Goal: Information Seeking & Learning: Learn about a topic

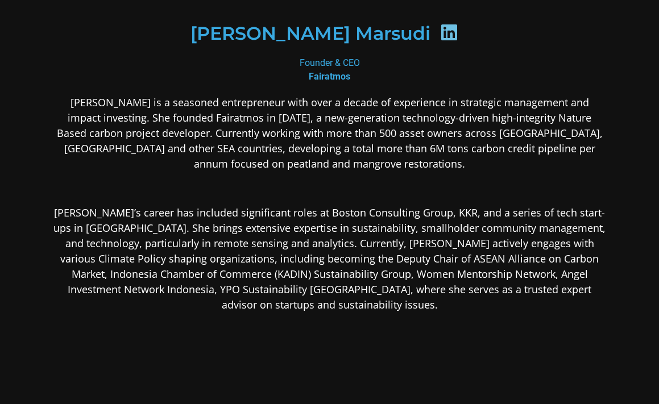
scroll to position [259, 0]
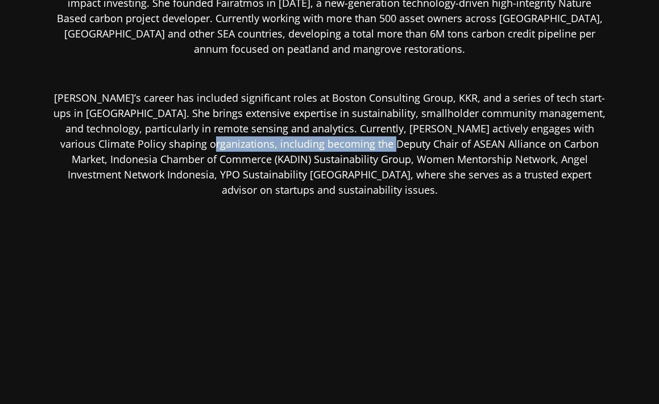
drag, startPoint x: 159, startPoint y: 142, endPoint x: 347, endPoint y: 143, distance: 188.2
click at [350, 143] on p "[PERSON_NAME]’s career has included significant roles at Boston Consulting Grou…" at bounding box center [329, 143] width 553 height 107
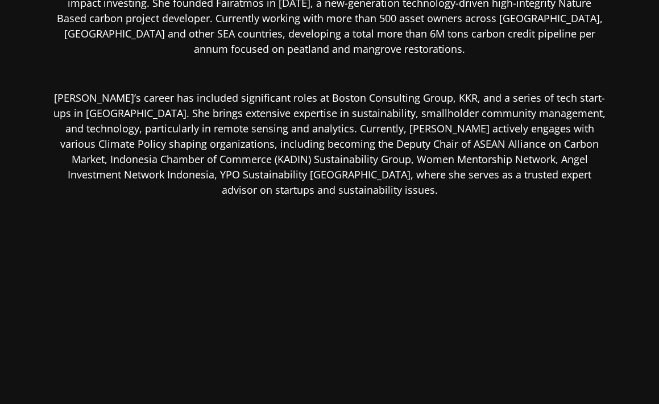
click at [421, 143] on p "[PERSON_NAME]’s career has included significant roles at Boston Consulting Grou…" at bounding box center [329, 143] width 553 height 107
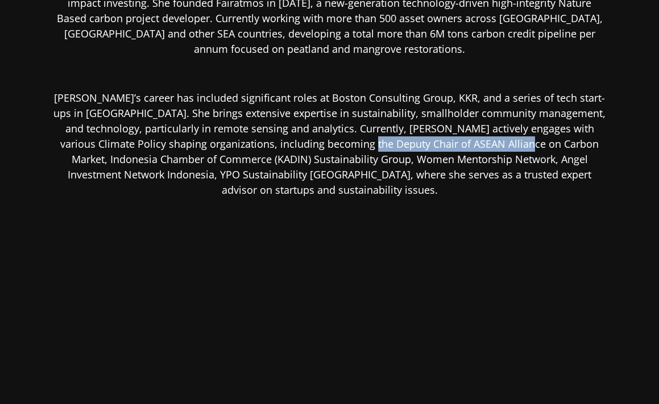
drag, startPoint x: 488, startPoint y: 144, endPoint x: 325, endPoint y: 148, distance: 163.2
click at [325, 148] on p "[PERSON_NAME]’s career has included significant roles at Boston Consulting Grou…" at bounding box center [329, 143] width 553 height 107
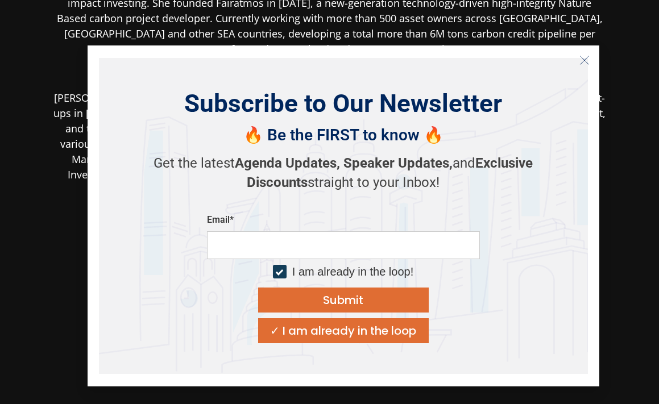
click at [447, 157] on strong "Speaker Updates," at bounding box center [397, 163] width 109 height 16
click at [580, 63] on icon "Close" at bounding box center [584, 60] width 10 height 10
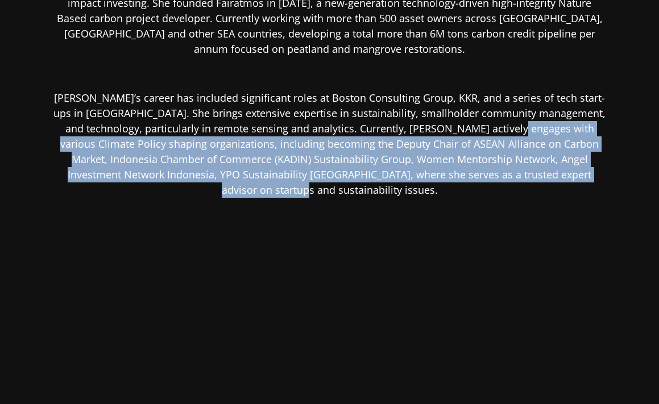
drag, startPoint x: 616, startPoint y: 175, endPoint x: 488, endPoint y: 125, distance: 137.9
click at [488, 125] on div "[PERSON_NAME] Marsudi Founder & CEO Fairatmos [PERSON_NAME] is a seasoned entre…" at bounding box center [330, 81] width 614 height 656
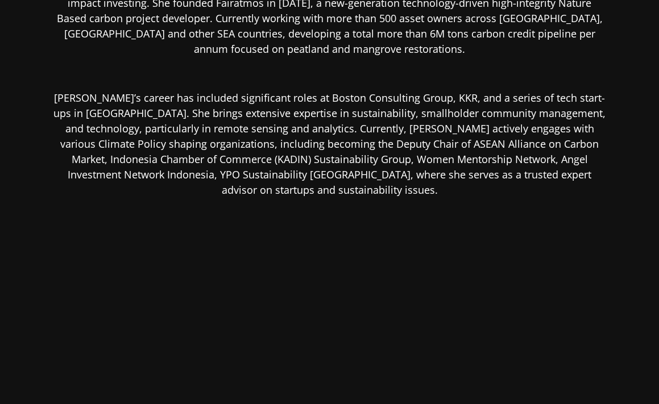
click at [282, 129] on p "[PERSON_NAME]’s career has included significant roles at Boston Consulting Grou…" at bounding box center [329, 143] width 553 height 107
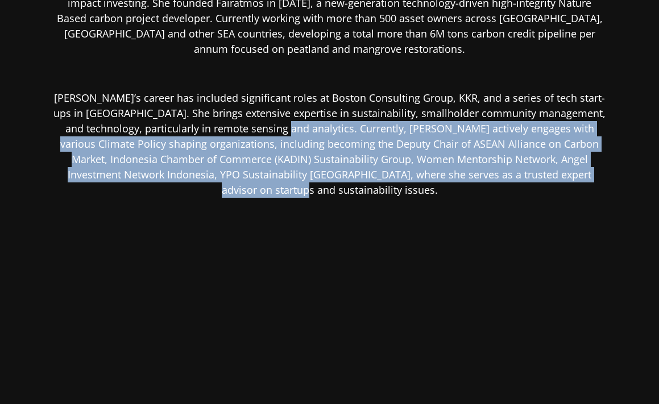
drag, startPoint x: 266, startPoint y: 128, endPoint x: 603, endPoint y: 192, distance: 343.1
click at [603, 192] on div "[PERSON_NAME] is a seasoned entrepreneur with over a decade of experience in st…" at bounding box center [329, 178] width 553 height 397
